Goal: Navigation & Orientation: Understand site structure

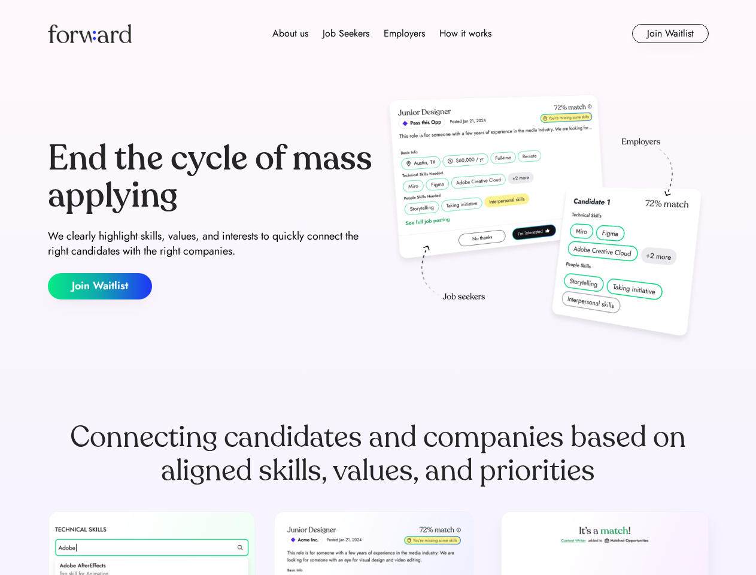
click at [378, 287] on div "End the cycle of mass applying We clearly highlight skills, values, and interes…" at bounding box center [378, 220] width 661 height 258
click at [378, 34] on div "About us Job Seekers Employers How it works" at bounding box center [382, 33] width 472 height 14
click at [90, 34] on img at bounding box center [90, 33] width 84 height 19
click at [382, 34] on div "About us Job Seekers Employers How it works" at bounding box center [382, 33] width 472 height 14
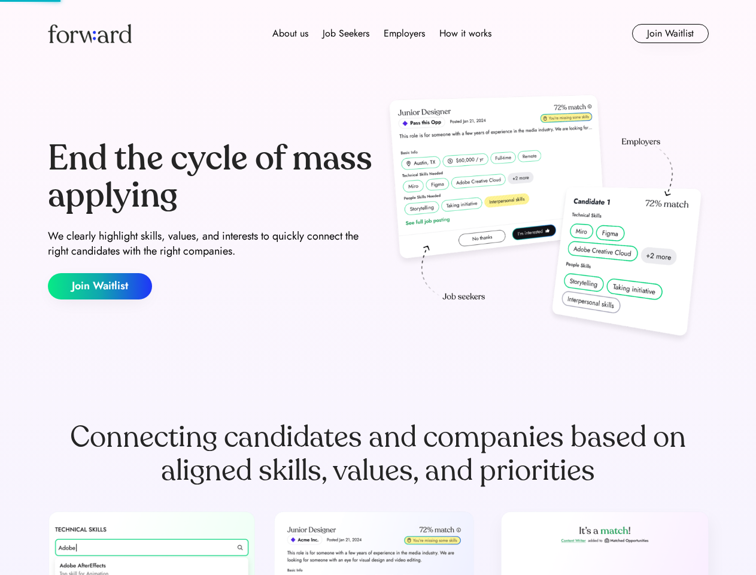
click at [290, 34] on div "About us" at bounding box center [290, 33] width 36 height 14
click at [346, 34] on div "Job Seekers" at bounding box center [346, 33] width 47 height 14
click at [404, 34] on div "Employers" at bounding box center [404, 33] width 41 height 14
click at [465, 34] on div "How it works" at bounding box center [466, 33] width 52 height 14
click at [670, 34] on button "Join Waitlist" at bounding box center [670, 33] width 77 height 19
